Goal: Find specific page/section: Find specific page/section

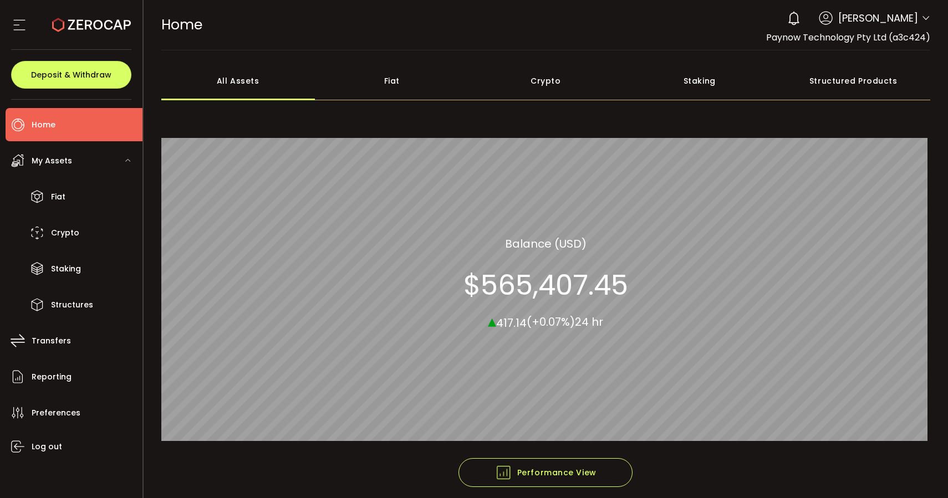
click at [396, 92] on div "Fiat" at bounding box center [392, 81] width 154 height 39
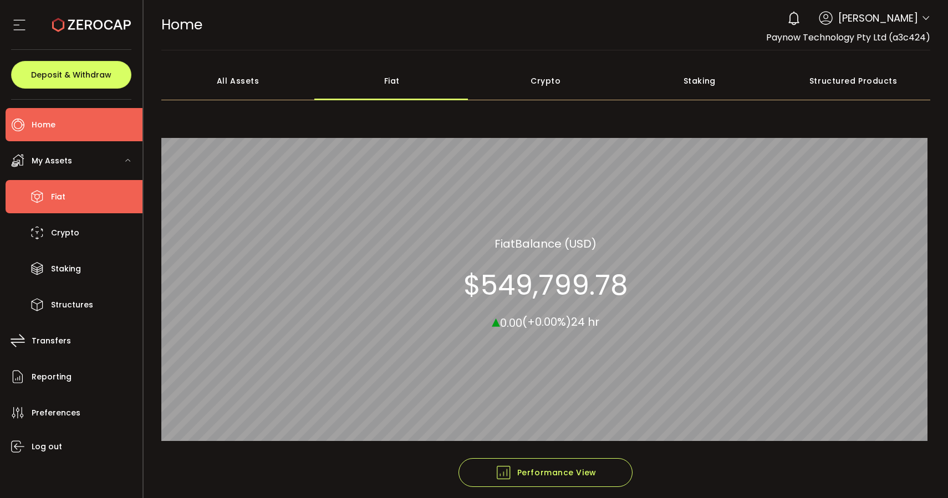
click at [66, 197] on li "Fiat" at bounding box center [74, 196] width 137 height 33
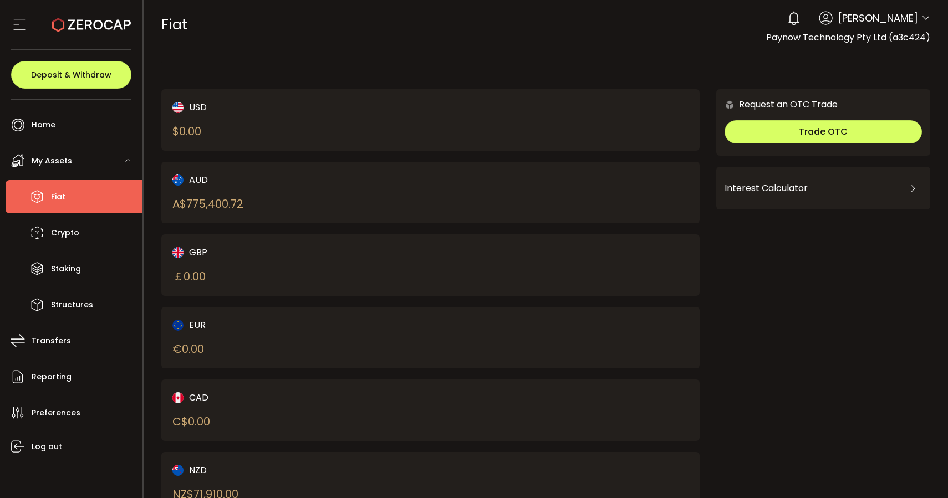
click at [243, 205] on div "A$ 775,400.72" at bounding box center [207, 204] width 71 height 17
